Goal: Navigation & Orientation: Go to known website

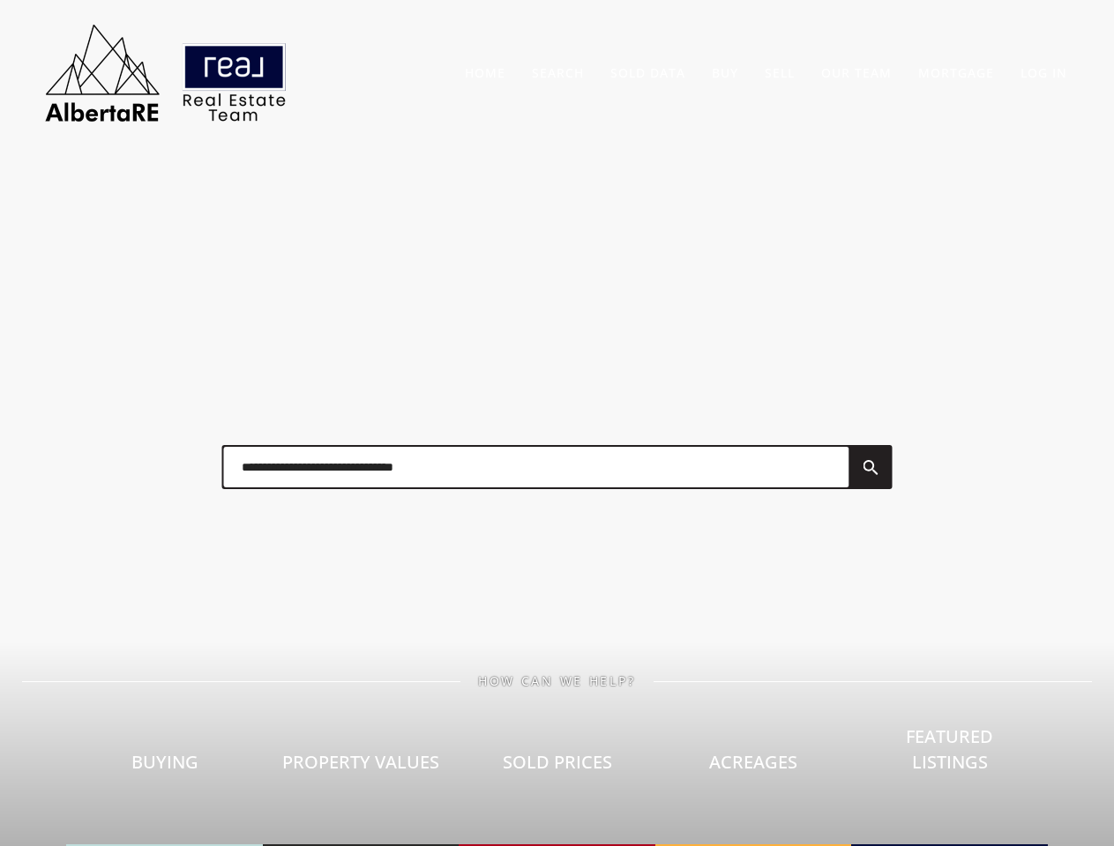
click at [556, 423] on div at bounding box center [557, 467] width 705 height 88
click at [557, 72] on link "Search" at bounding box center [558, 72] width 52 height 17
click at [725, 72] on link "Buy" at bounding box center [725, 72] width 26 height 17
click at [779, 72] on link "Sell" at bounding box center [779, 72] width 30 height 17
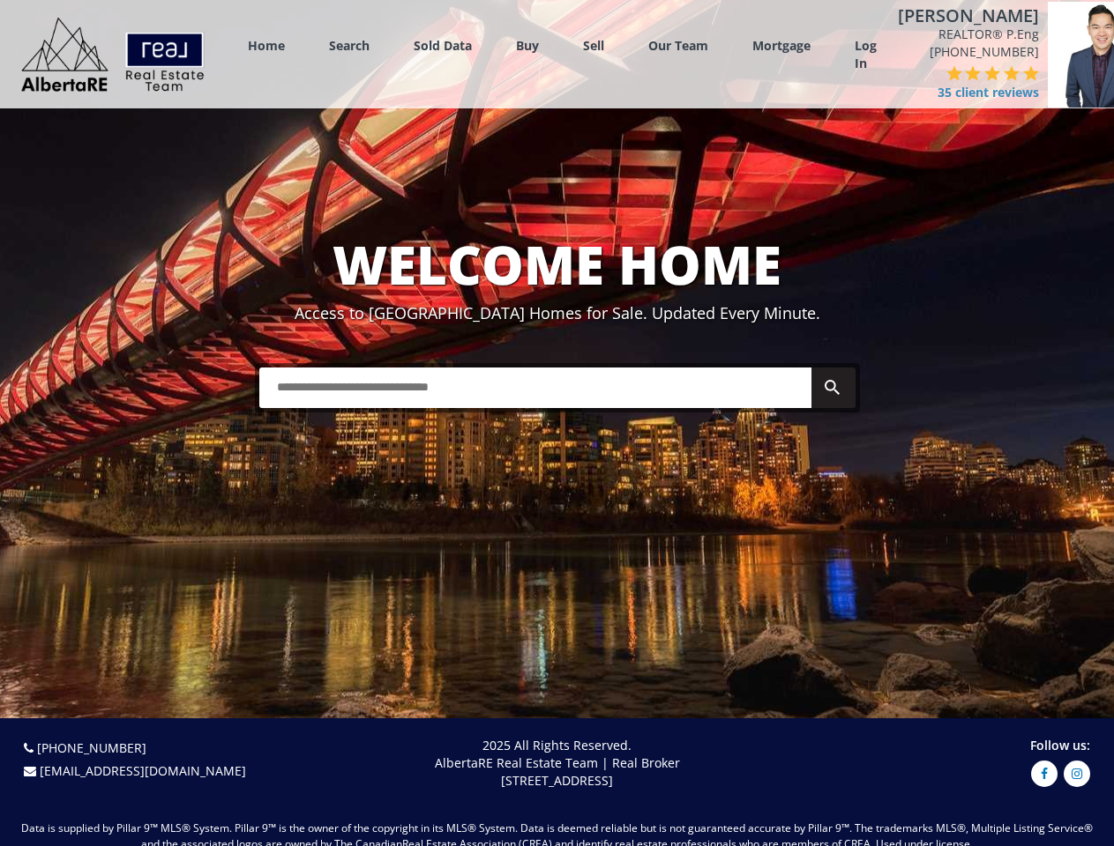
click at [349, 45] on link "Search" at bounding box center [349, 45] width 41 height 17
click at [527, 45] on link "Buy" at bounding box center [527, 45] width 23 height 17
click at [593, 45] on link "Sell" at bounding box center [593, 45] width 21 height 17
click at [678, 45] on link "Our Team" at bounding box center [678, 45] width 60 height 17
click at [865, 55] on link "Log In" at bounding box center [865, 54] width 22 height 35
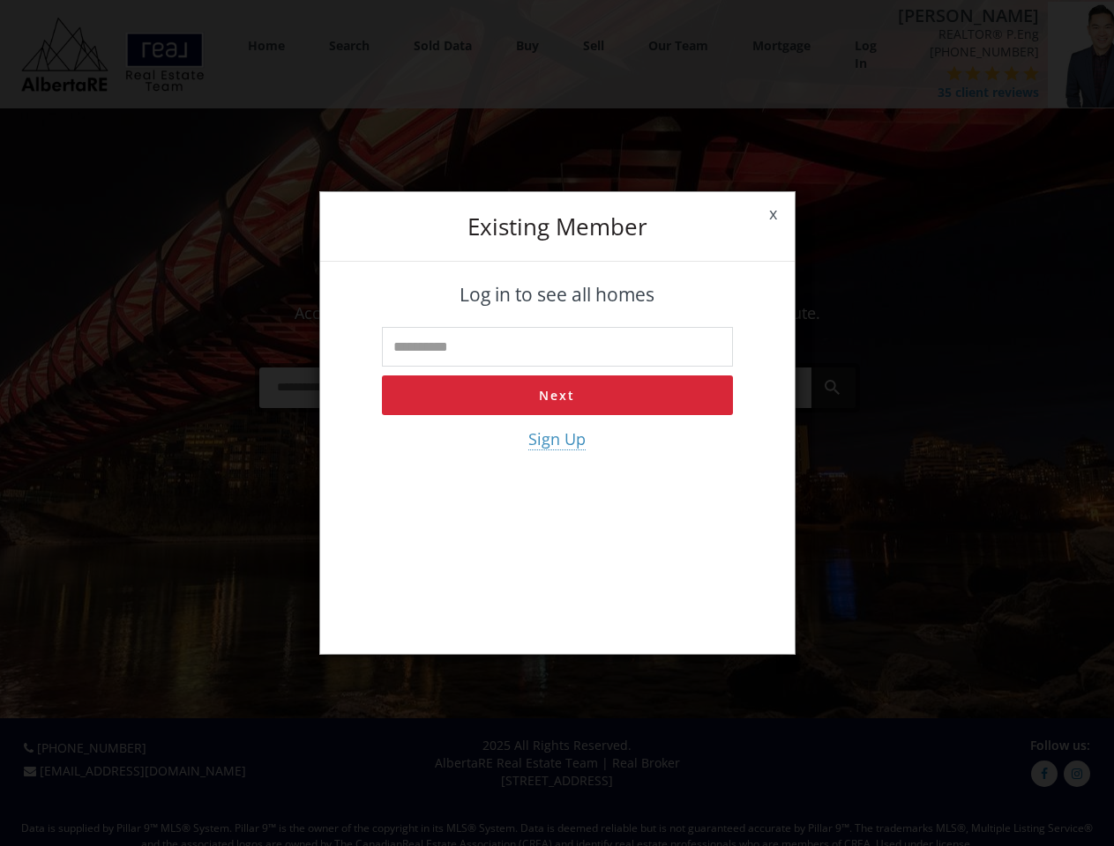
click at [948, 84] on div "x Existing member Log in to see all homes Next Sign Up" at bounding box center [557, 423] width 1114 height 846
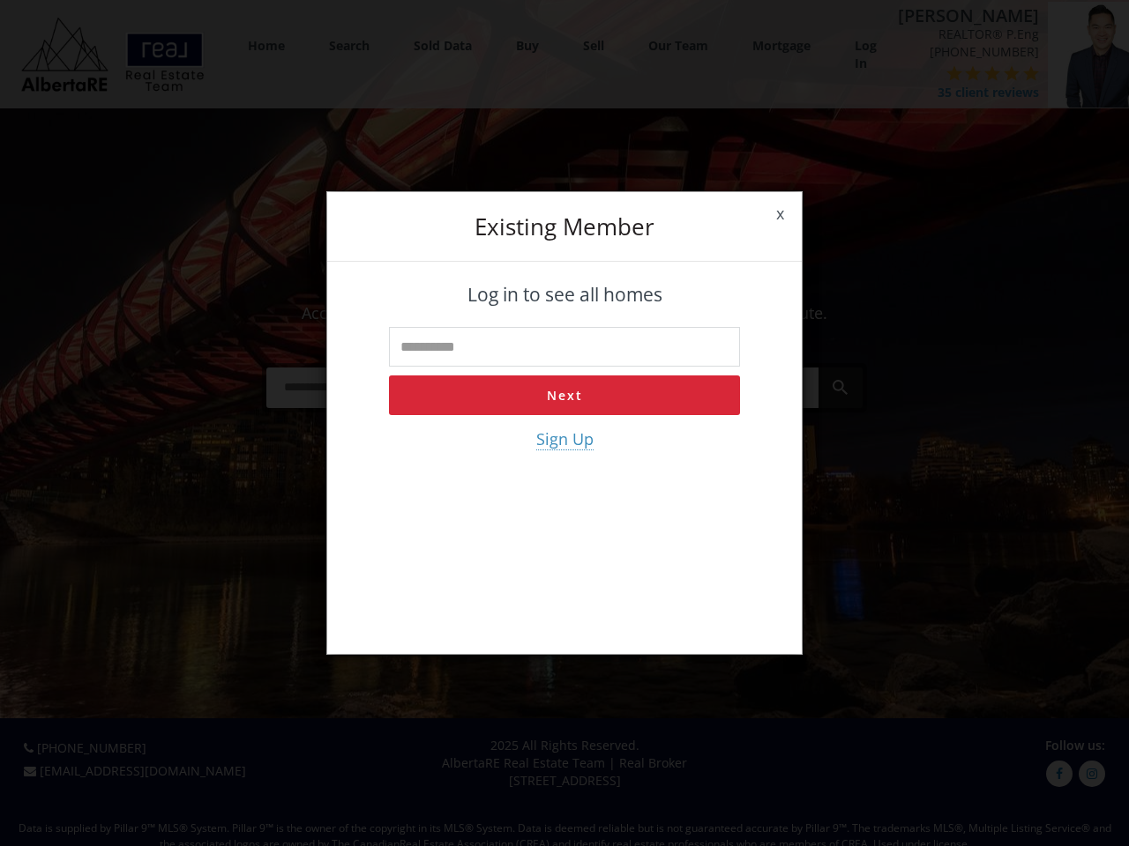
click at [914, 73] on div "x Existing member Log in to see all homes Next Sign Up" at bounding box center [564, 423] width 1129 height 846
click at [933, 73] on div "x Existing member Log in to see all homes Next Sign Up" at bounding box center [564, 423] width 1129 height 846
click at [952, 73] on div "x Existing member Log in to see all homes Next Sign Up" at bounding box center [564, 423] width 1129 height 846
click at [972, 73] on div "x Existing member Log in to see all homes Next Sign Up" at bounding box center [564, 423] width 1129 height 846
